Goal: Information Seeking & Learning: Learn about a topic

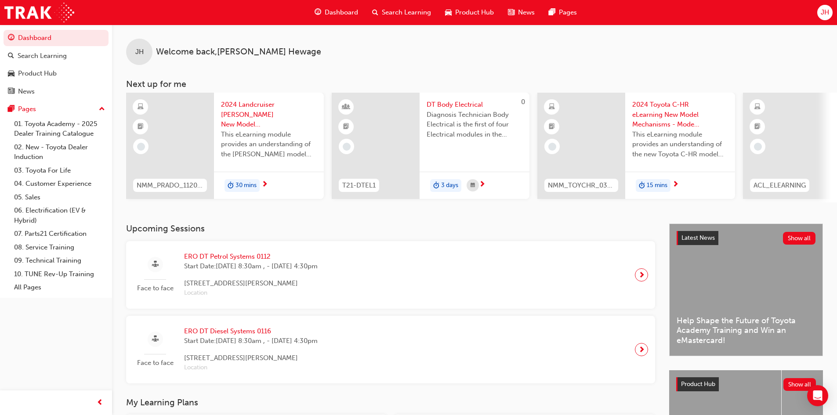
click at [396, 16] on span "Search Learning" at bounding box center [406, 12] width 49 height 10
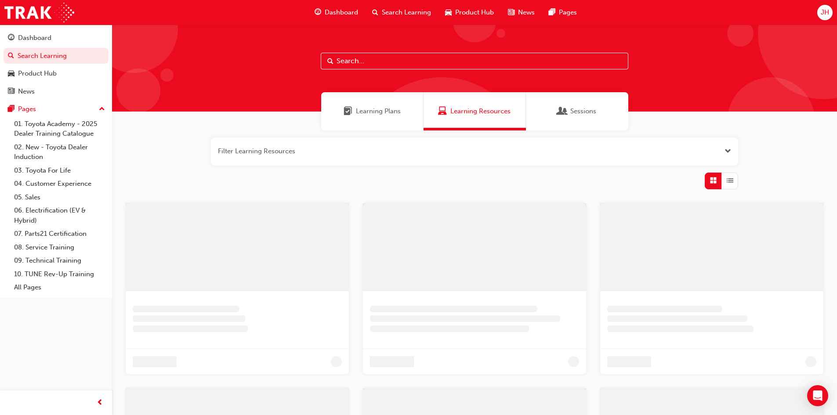
click at [396, 63] on input "text" at bounding box center [475, 61] width 308 height 17
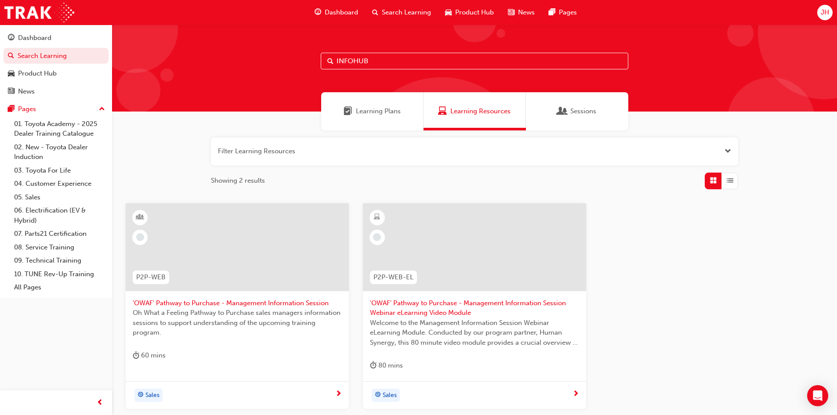
type input "INFOHUB"
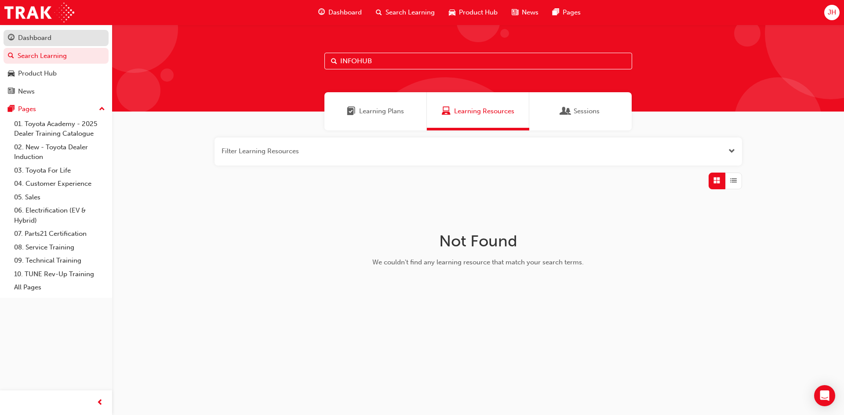
click at [30, 33] on div "Dashboard" at bounding box center [34, 38] width 33 height 10
